Goal: Use online tool/utility: Utilize a website feature to perform a specific function

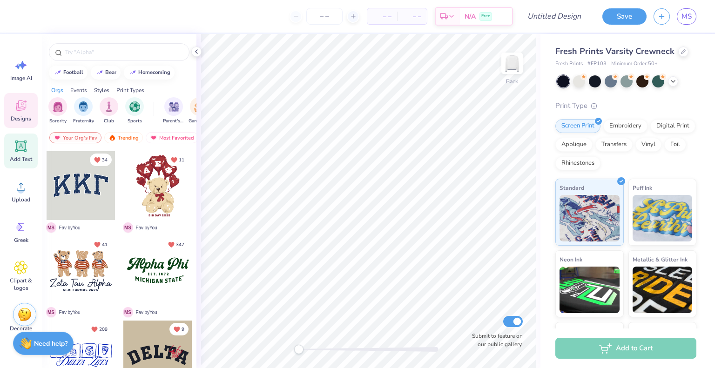
click at [22, 144] on icon at bounding box center [21, 146] width 9 height 9
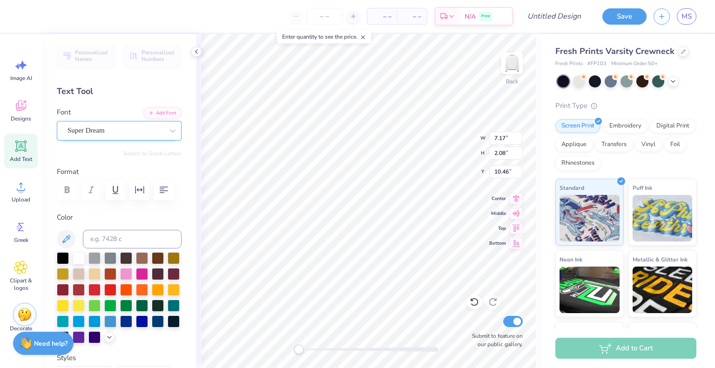
click at [114, 126] on div "Super Dream" at bounding box center [116, 130] width 98 height 14
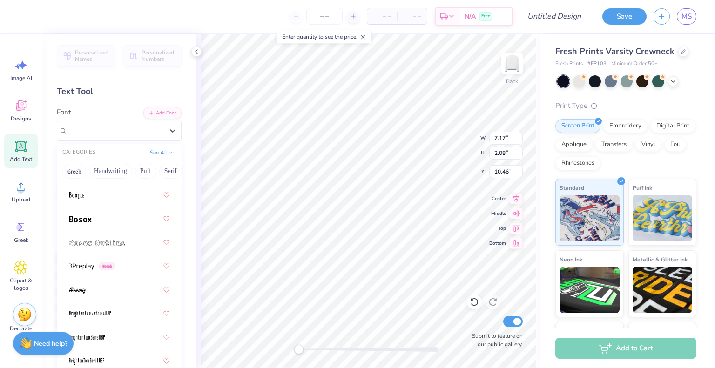
scroll to position [870, 0]
click at [88, 216] on img at bounding box center [80, 217] width 23 height 7
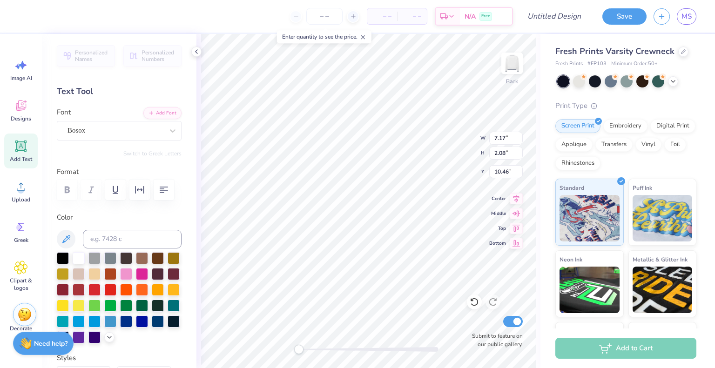
scroll to position [7, 1]
type textarea "A"
click at [138, 130] on div "Bosox" at bounding box center [116, 130] width 98 height 14
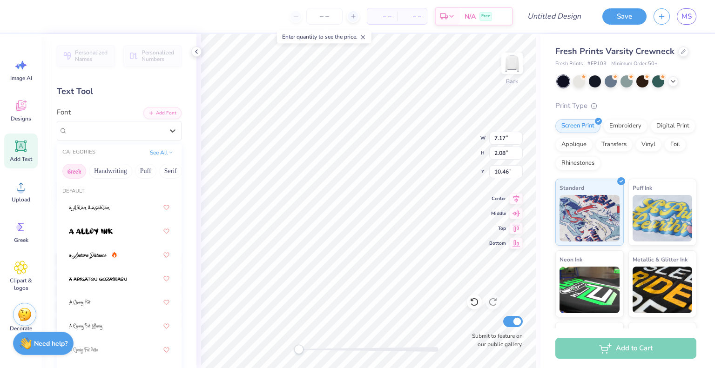
click at [78, 171] on button "Greek" at bounding box center [74, 171] width 24 height 15
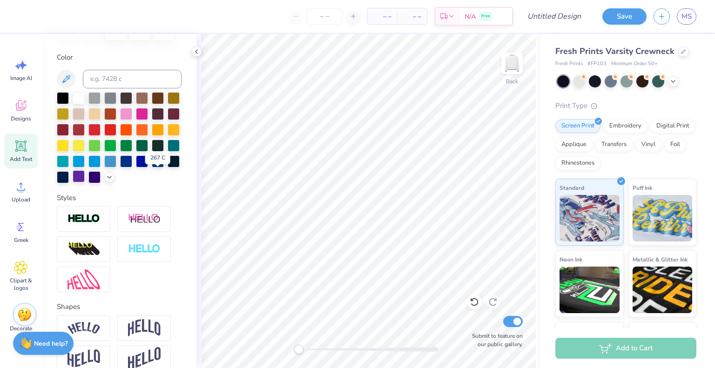
scroll to position [0, 0]
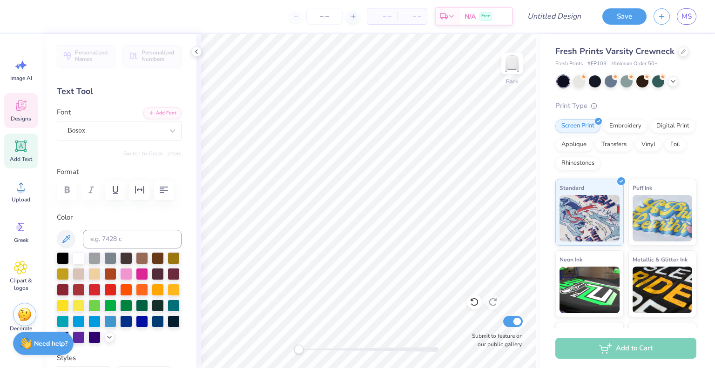
click at [20, 111] on icon at bounding box center [21, 106] width 14 height 14
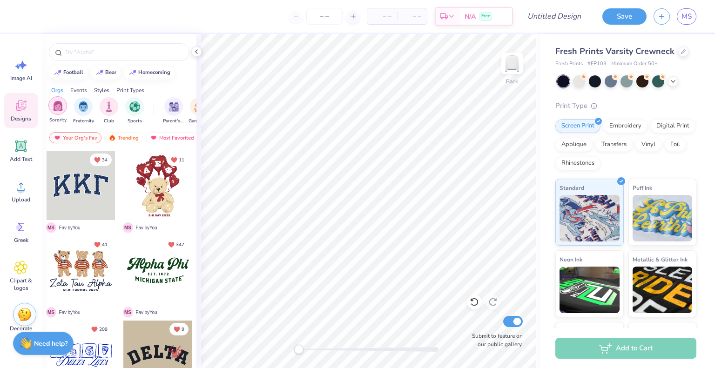
click at [59, 106] on img "filter for Sorority" at bounding box center [58, 106] width 11 height 11
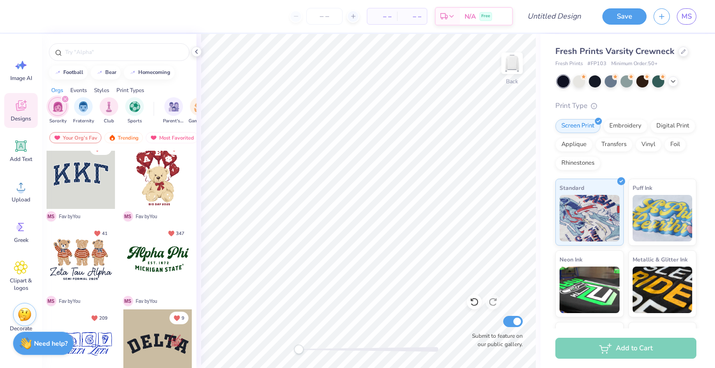
scroll to position [11, 0]
click at [79, 136] on div "Your Org's Fav" at bounding box center [75, 137] width 52 height 11
click at [166, 135] on div "Newest" at bounding box center [165, 137] width 35 height 11
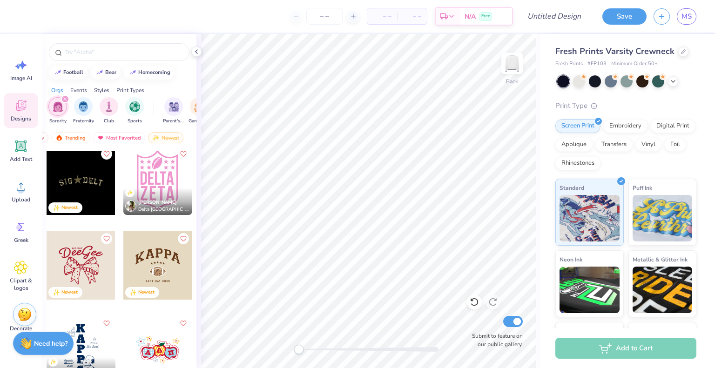
scroll to position [3152, 0]
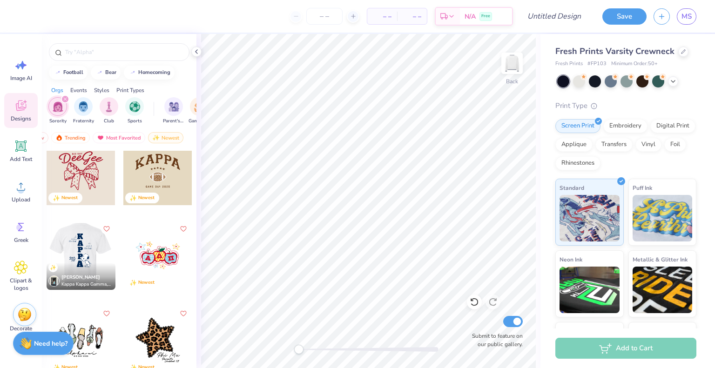
click at [78, 245] on div at bounding box center [81, 255] width 207 height 69
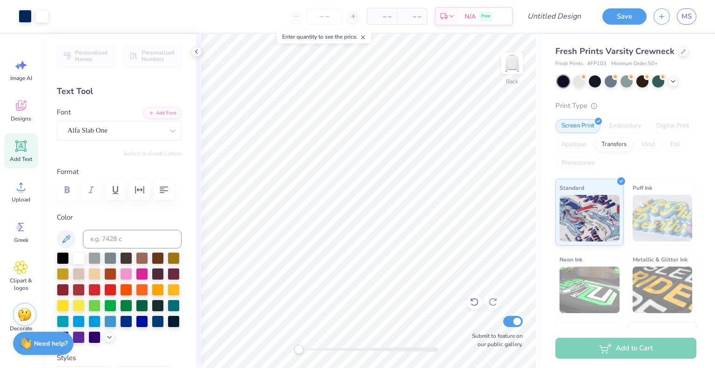
click at [471, 302] on icon at bounding box center [474, 302] width 9 height 9
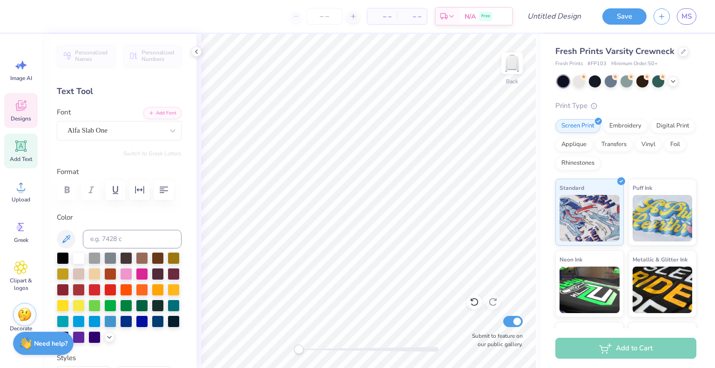
click at [24, 107] on icon at bounding box center [21, 106] width 10 height 11
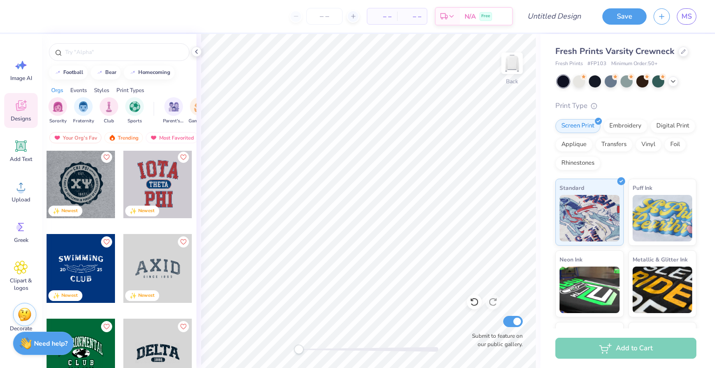
scroll to position [157, 0]
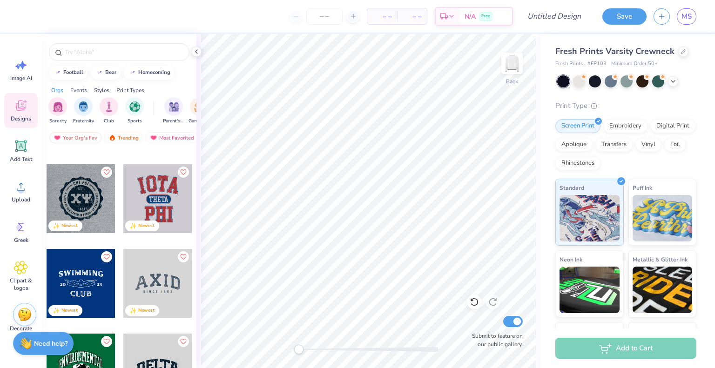
click at [152, 191] on div at bounding box center [157, 198] width 69 height 69
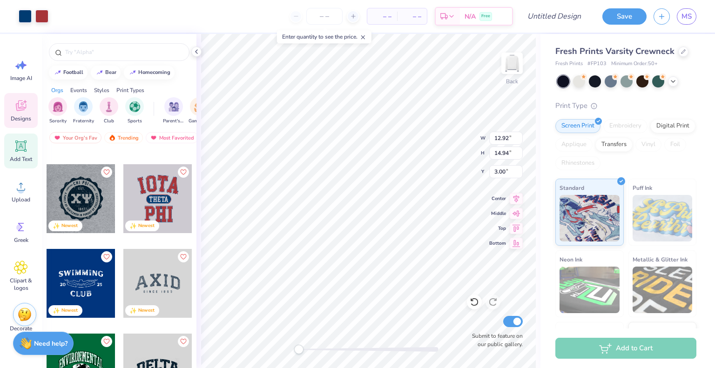
click at [24, 152] on icon at bounding box center [21, 146] width 14 height 14
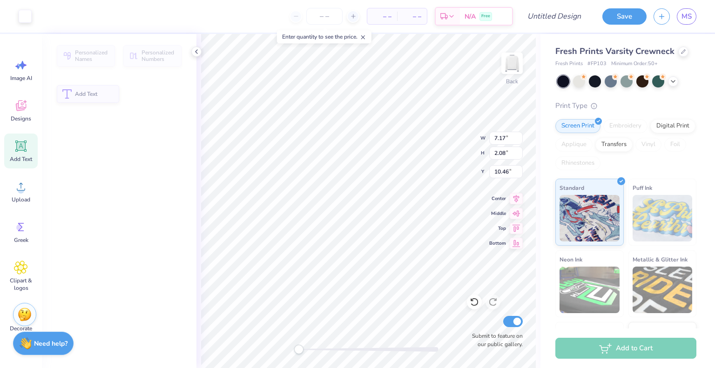
type input "7.17"
type input "2.08"
type input "10.46"
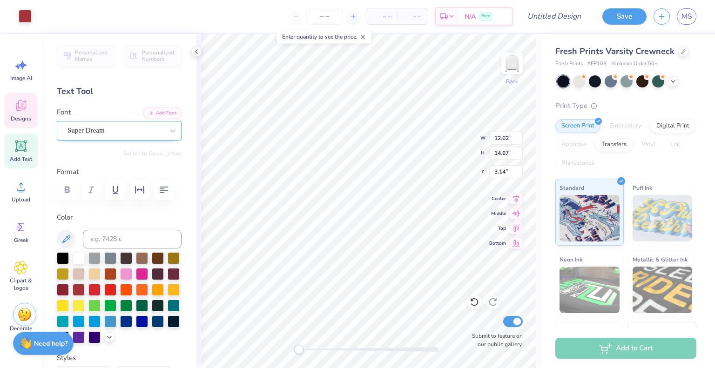
type input "12.62"
type input "14.67"
type input "3.14"
type input "12.92"
type input "14.94"
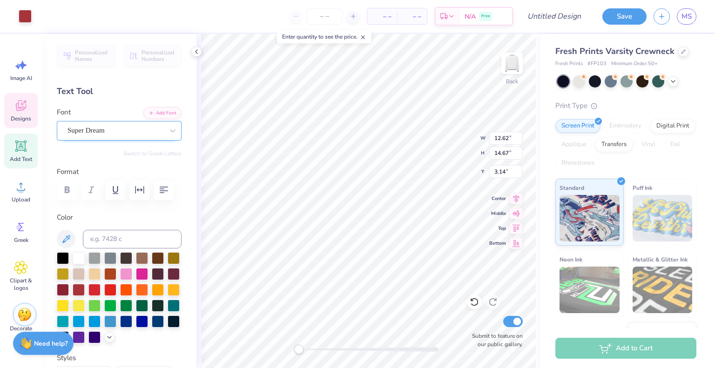
type input "3.00"
type input "12.62"
type input "14.67"
type input "3.14"
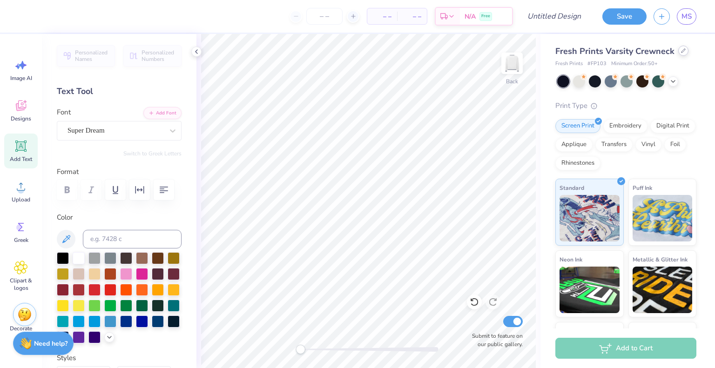
click at [684, 52] on div at bounding box center [684, 51] width 10 height 10
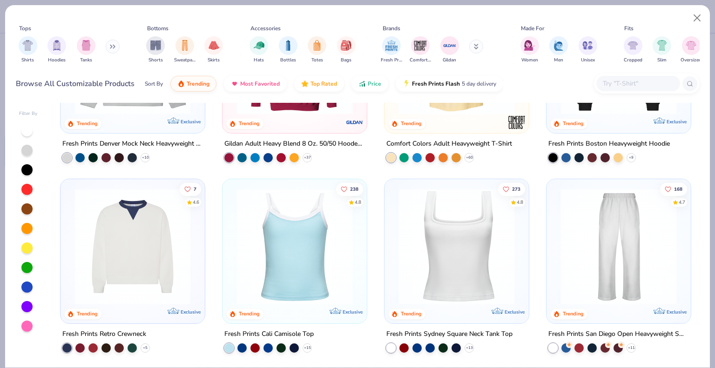
scroll to position [119, 0]
click at [142, 244] on img at bounding box center [133, 247] width 126 height 116
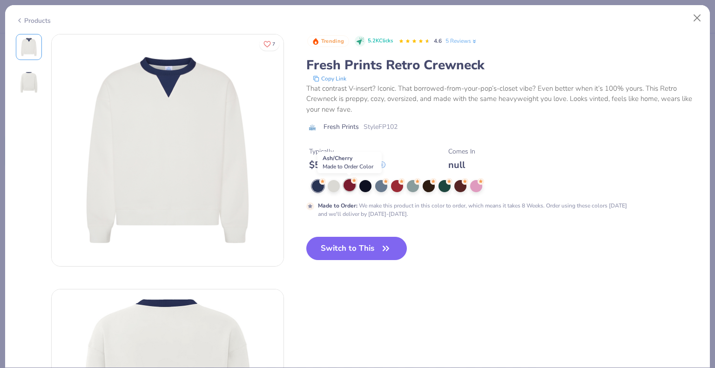
click at [352, 184] on div at bounding box center [350, 185] width 12 height 12
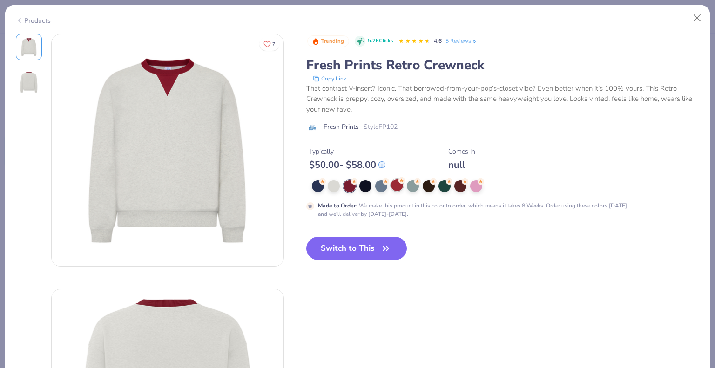
click at [395, 186] on div at bounding box center [397, 185] width 12 height 12
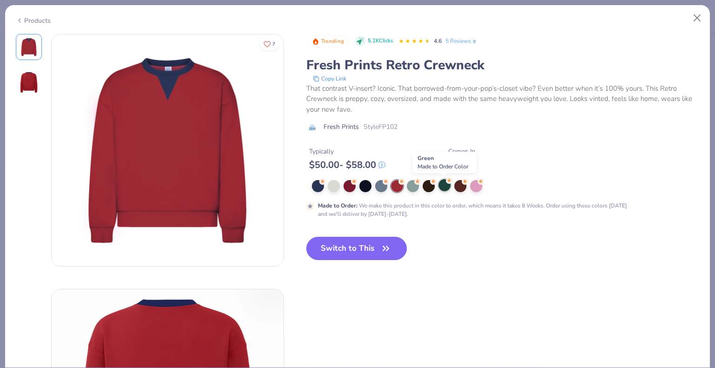
click at [445, 186] on div at bounding box center [445, 185] width 12 height 12
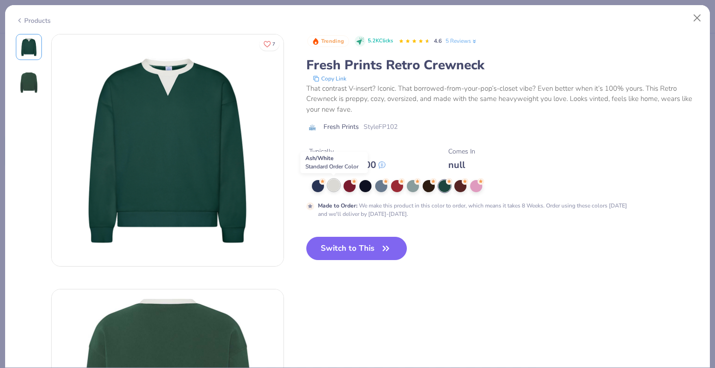
click at [334, 185] on div at bounding box center [334, 185] width 12 height 12
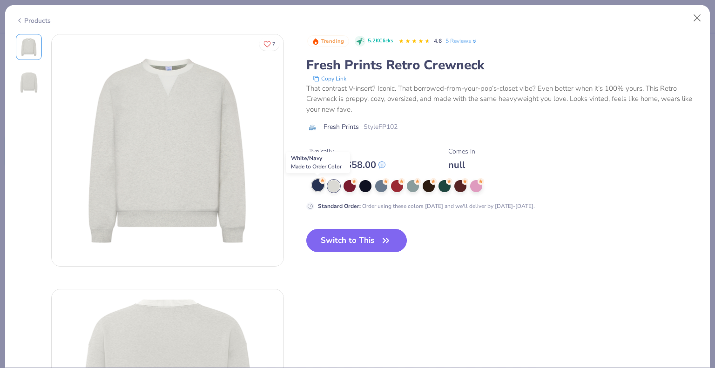
click at [317, 183] on div at bounding box center [318, 185] width 12 height 12
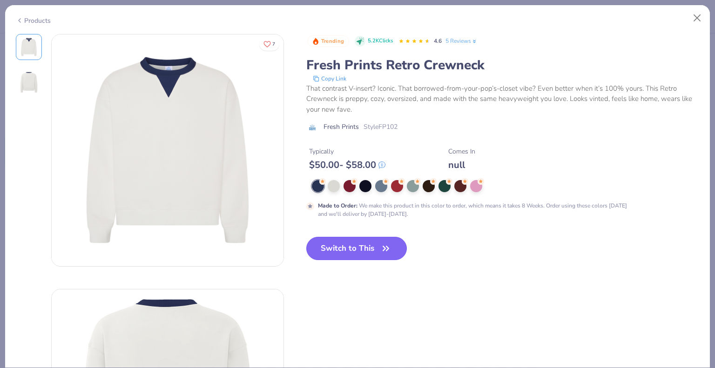
click at [346, 249] on button "Switch to This" at bounding box center [357, 248] width 101 height 23
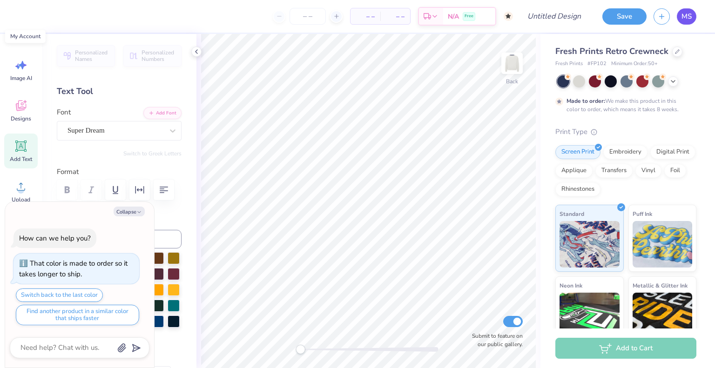
click at [688, 19] on span "MS" at bounding box center [687, 16] width 10 height 11
type textarea "x"
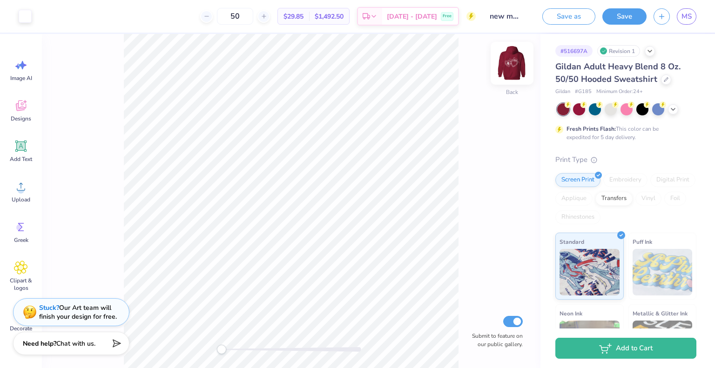
click at [510, 64] on img at bounding box center [512, 63] width 37 height 37
click at [259, 350] on div at bounding box center [292, 349] width 140 height 5
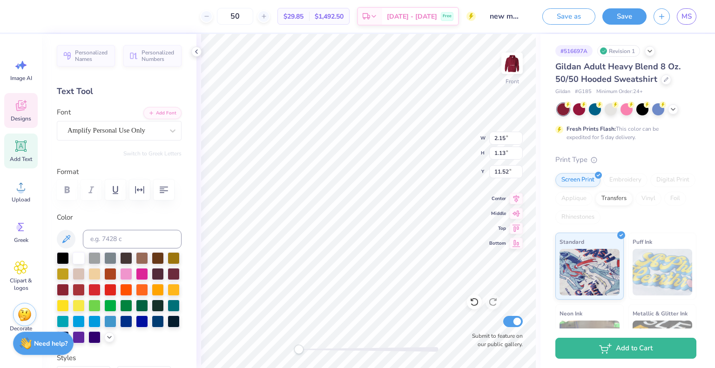
click at [334, 350] on div at bounding box center [369, 349] width 140 height 5
type input "2.00"
type input "0.98"
type input "10.66"
type input "1.17"
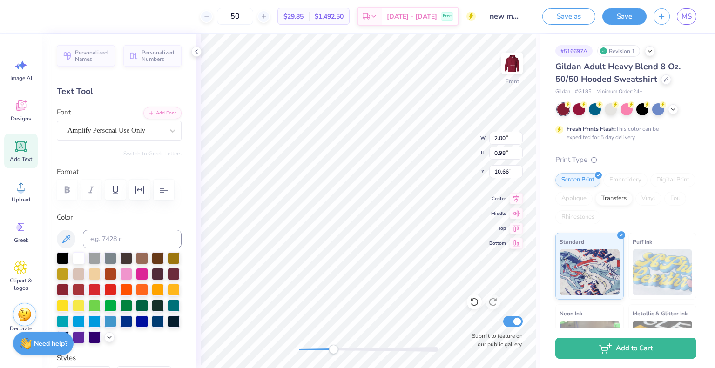
type input "0.91"
type input "12.40"
click at [23, 153] on div "Add Text" at bounding box center [21, 151] width 34 height 35
type textarea "Storrs"
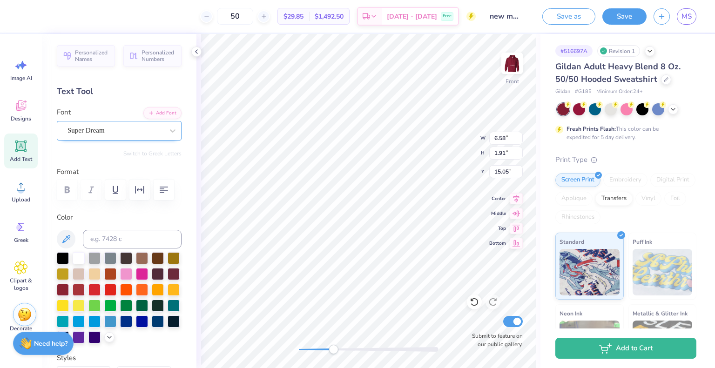
click at [94, 129] on div "Super Dream" at bounding box center [116, 130] width 98 height 14
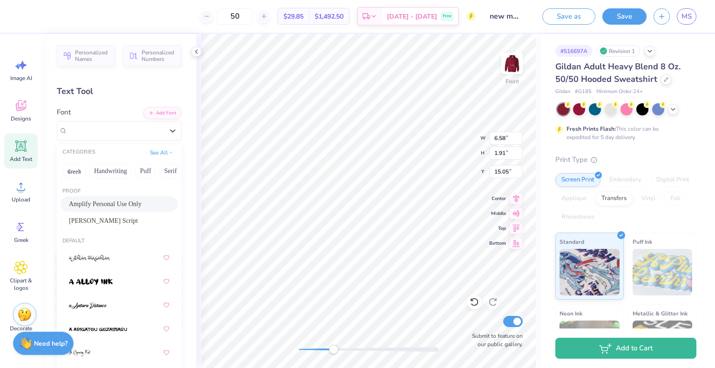
click at [100, 203] on span "Amplify Personal Use Only" at bounding box center [105, 204] width 73 height 10
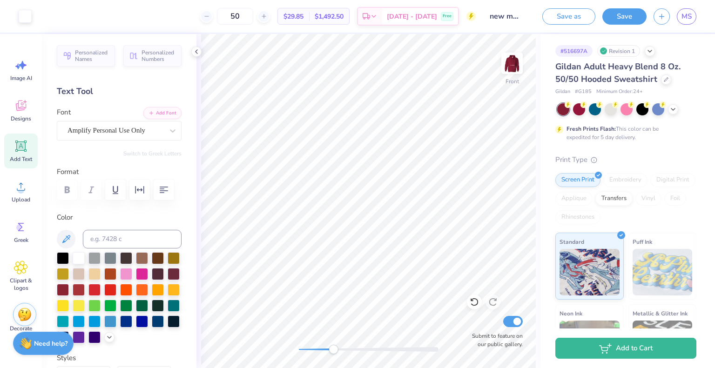
click at [20, 149] on icon at bounding box center [21, 146] width 9 height 9
type textarea "[US_STATE]"
click at [105, 134] on div "Super Dream" at bounding box center [116, 130] width 98 height 14
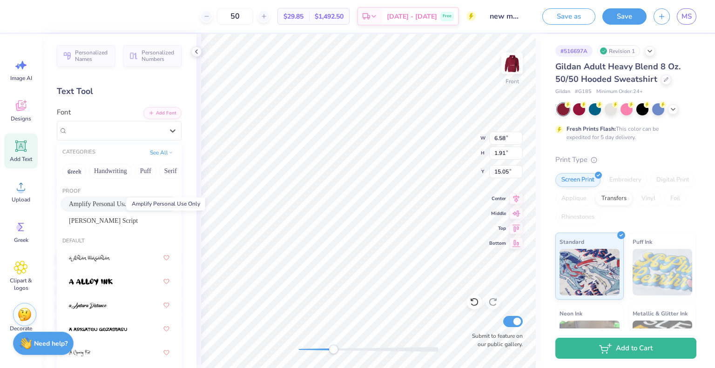
click at [96, 201] on span "Amplify Personal Use Only" at bounding box center [105, 204] width 73 height 10
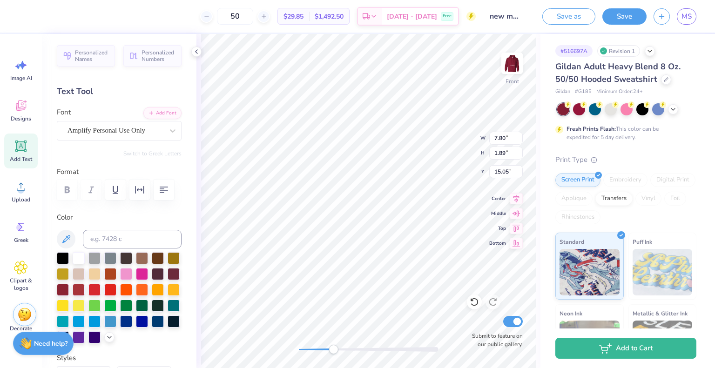
click at [395, 345] on div "Front W 7.80 7.80 " H 1.89 1.89 " Y 15.05 15.05 " Center Middle Top Bottom Subm…" at bounding box center [369, 201] width 344 height 334
click at [308, 348] on div at bounding box center [369, 349] width 140 height 5
click at [324, 349] on div at bounding box center [369, 349] width 140 height 5
type input "2.06"
type input "1.06"
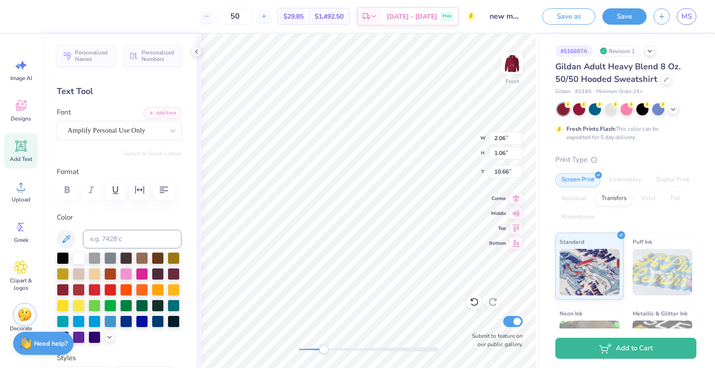
type input "10.66"
type input "3.49"
type input "1.31"
type input "11.44"
type input "1.93"
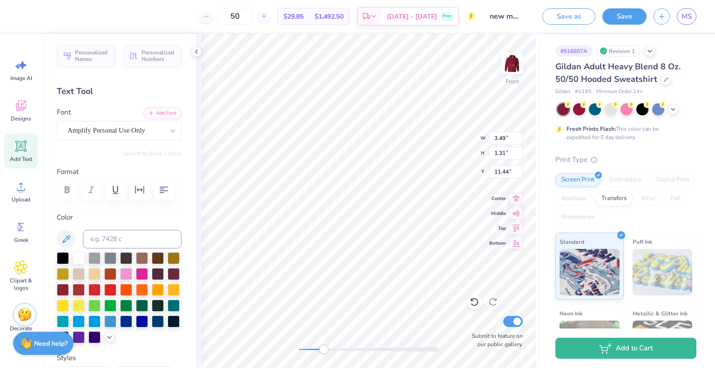
type input "1.00"
type input "10.66"
type input "3.51"
type input "1.14"
type input "11.51"
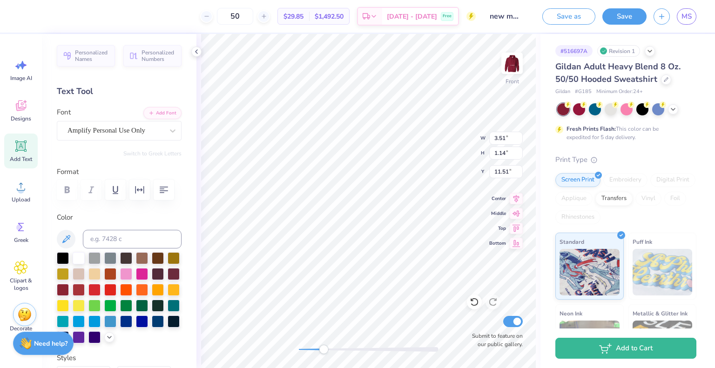
type input "1.94"
type input "0.94"
type input "10.58"
click at [305, 348] on div at bounding box center [369, 349] width 140 height 5
click at [289, 348] on div "Front Submit to feature on our public gallery." at bounding box center [369, 201] width 344 height 334
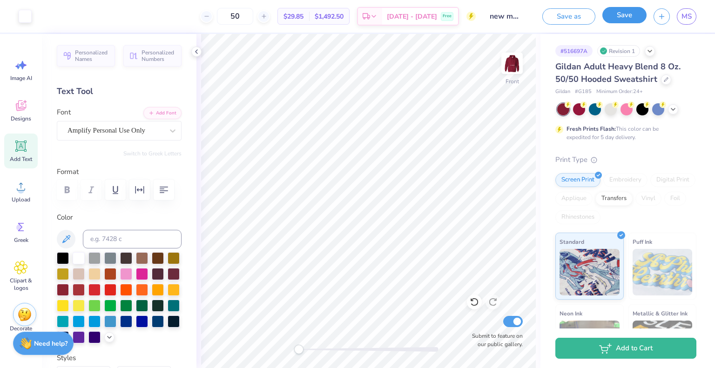
click at [632, 16] on button "Save" at bounding box center [625, 15] width 44 height 16
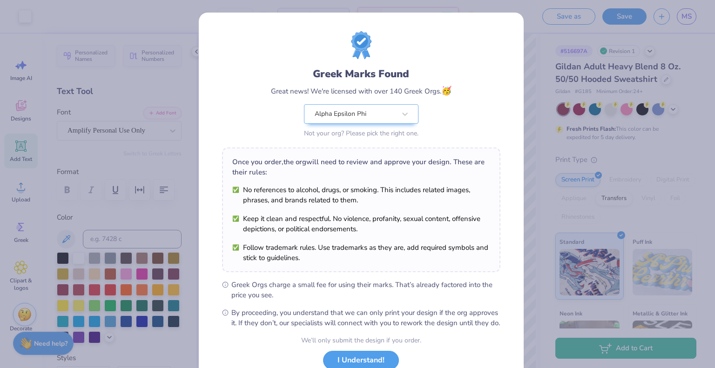
scroll to position [67, 0]
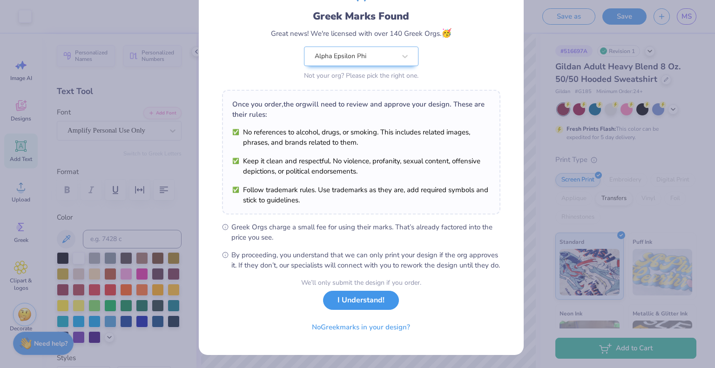
click at [373, 300] on button "I Understand!" at bounding box center [361, 300] width 76 height 19
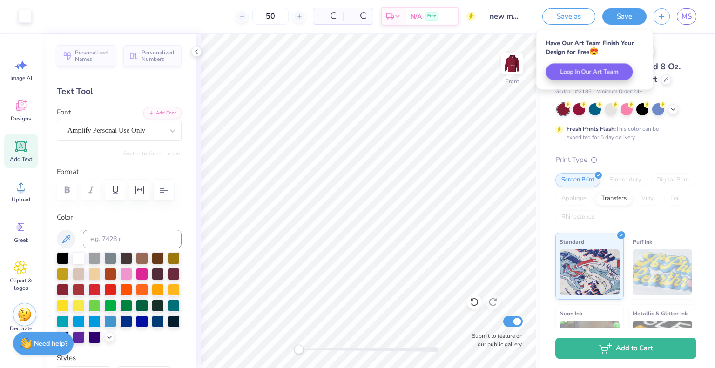
scroll to position [0, 0]
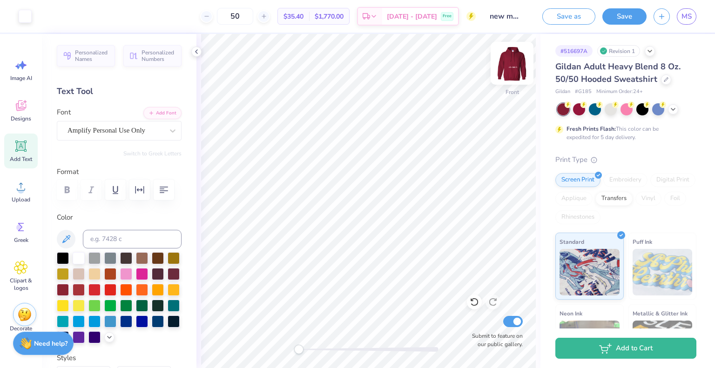
click at [516, 60] on img at bounding box center [512, 63] width 37 height 37
click at [509, 61] on img at bounding box center [512, 63] width 37 height 37
